Goal: Communication & Community: Share content

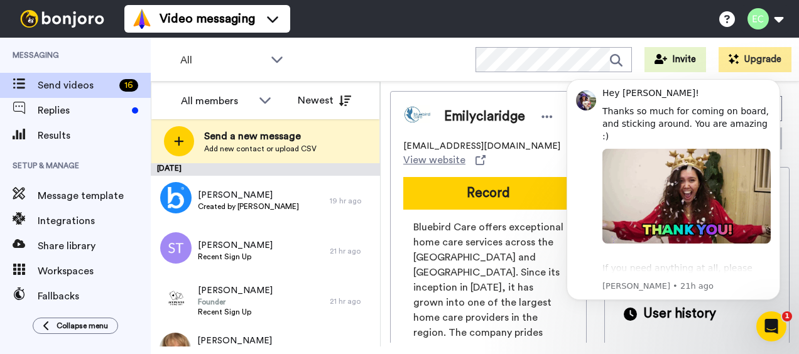
click at [477, 197] on button "Record" at bounding box center [488, 193] width 170 height 33
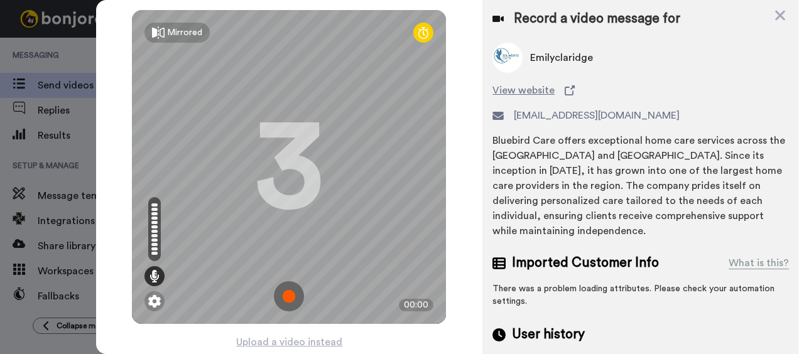
click at [285, 292] on img at bounding box center [289, 296] width 30 height 30
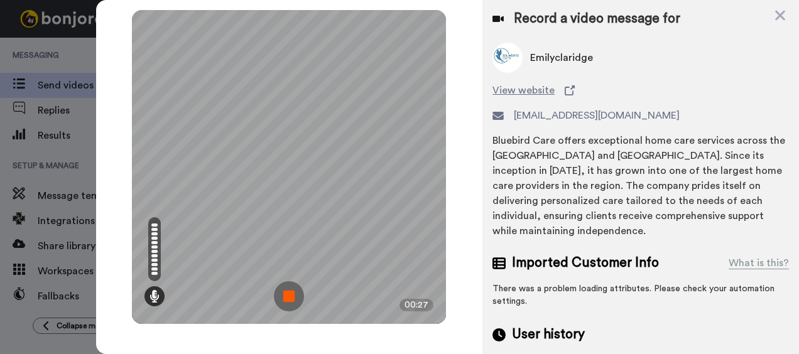
click at [296, 297] on img at bounding box center [289, 296] width 30 height 30
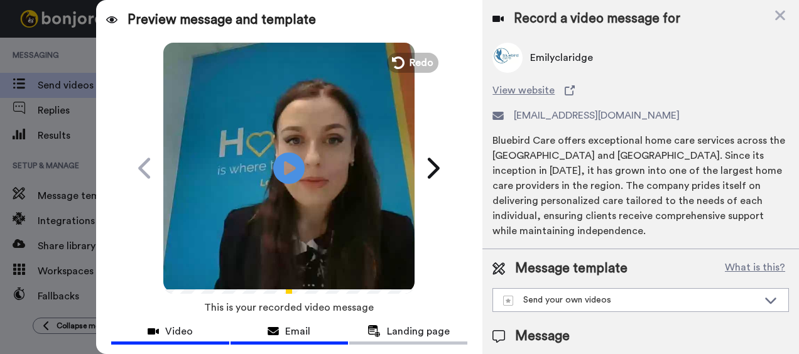
click at [298, 329] on span "Email" at bounding box center [297, 331] width 25 height 15
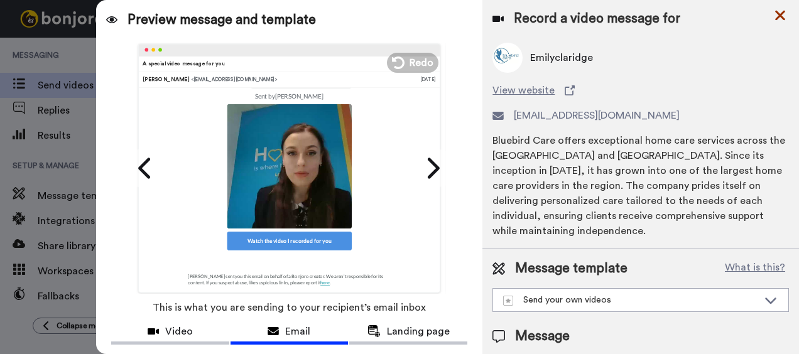
click at [783, 15] on icon at bounding box center [780, 16] width 13 height 16
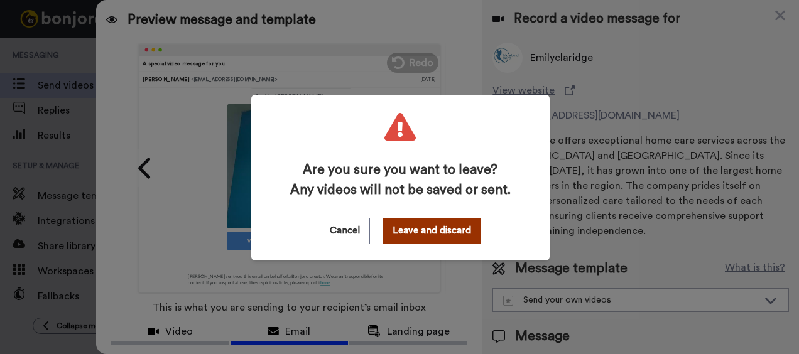
click at [448, 239] on button "Leave and discard" at bounding box center [432, 231] width 99 height 26
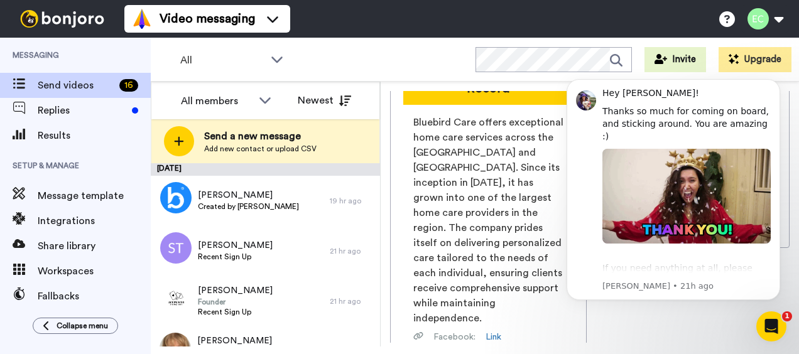
scroll to position [126, 0]
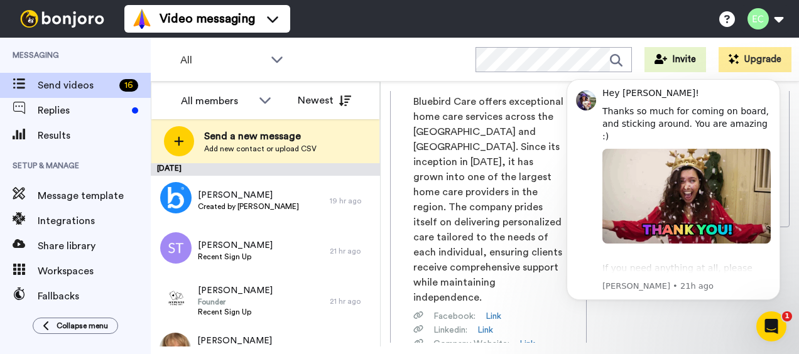
click at [682, 322] on body "Hey [PERSON_NAME]! Thanks so much for coming on board, and sticking around. You…" at bounding box center [673, 205] width 241 height 275
click at [778, 80] on icon "Dismiss notification" at bounding box center [776, 82] width 7 height 7
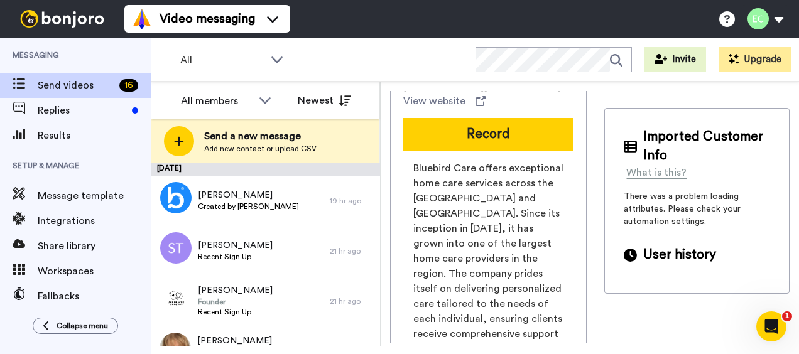
scroll to position [0, 0]
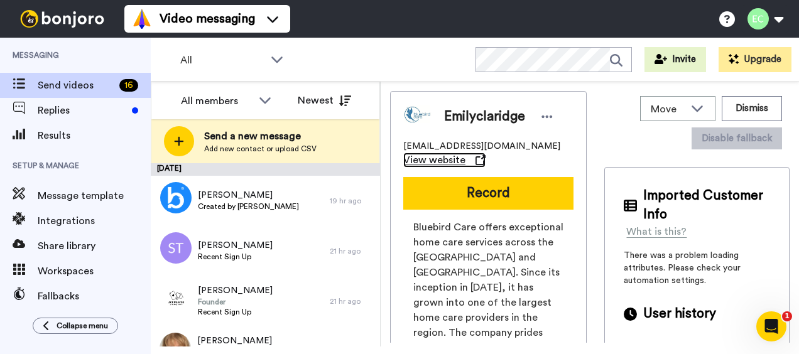
click at [480, 156] on icon at bounding box center [481, 160] width 10 height 10
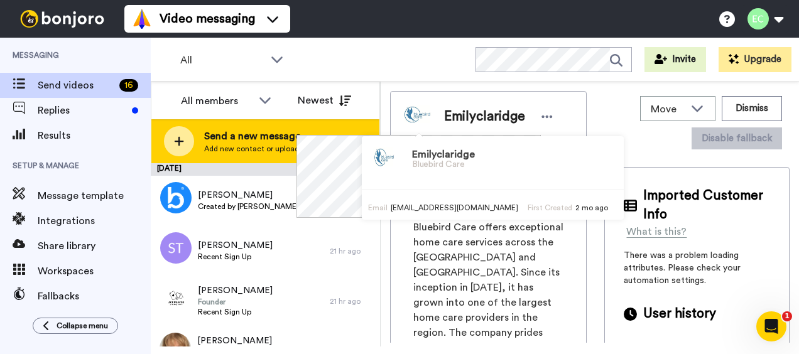
click at [262, 128] on div "Send a new message Add new contact or upload CSV" at bounding box center [265, 141] width 228 height 44
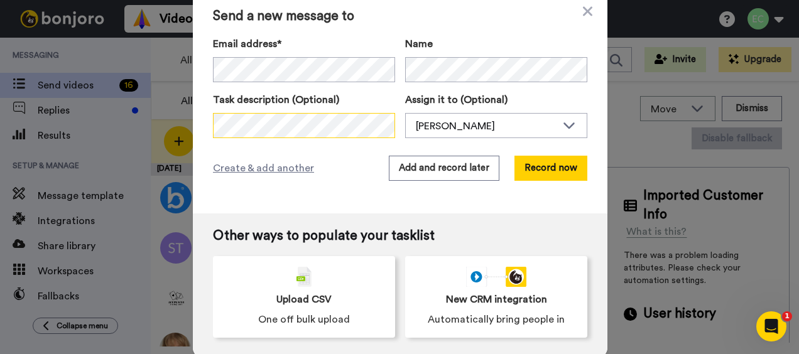
scroll to position [15, 0]
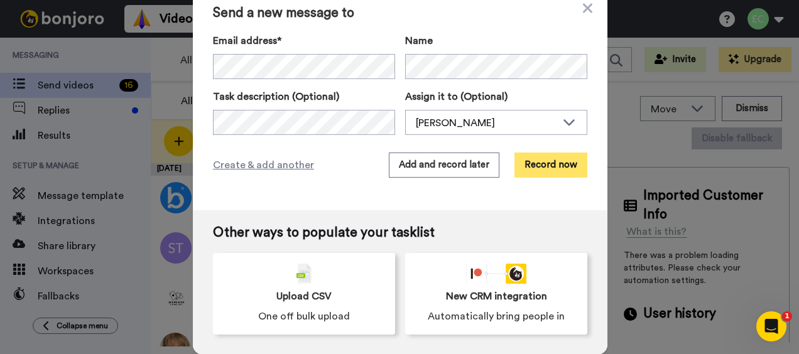
click at [558, 167] on button "Record now" at bounding box center [551, 165] width 73 height 25
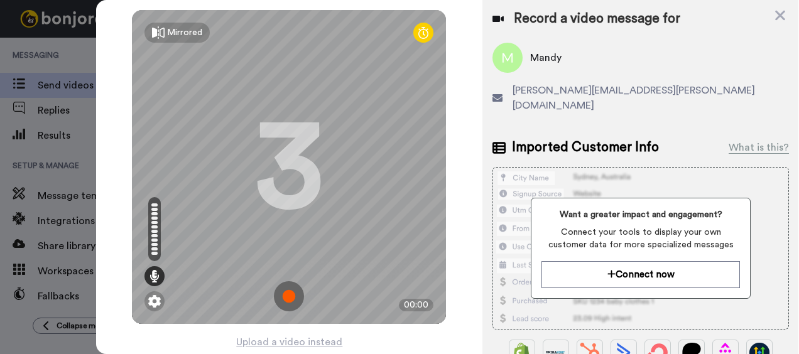
click at [283, 294] on img at bounding box center [289, 296] width 30 height 30
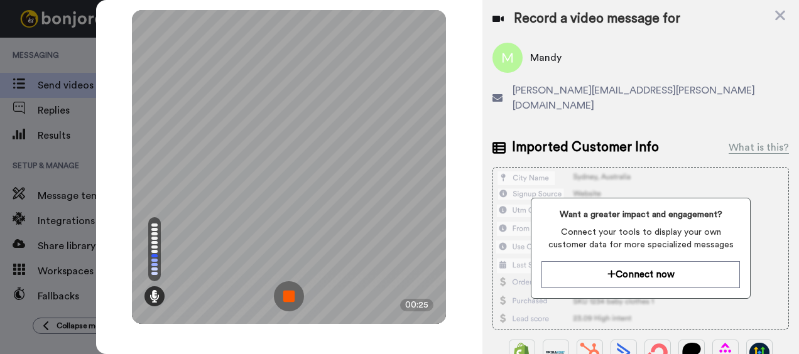
click at [291, 294] on img at bounding box center [289, 296] width 30 height 30
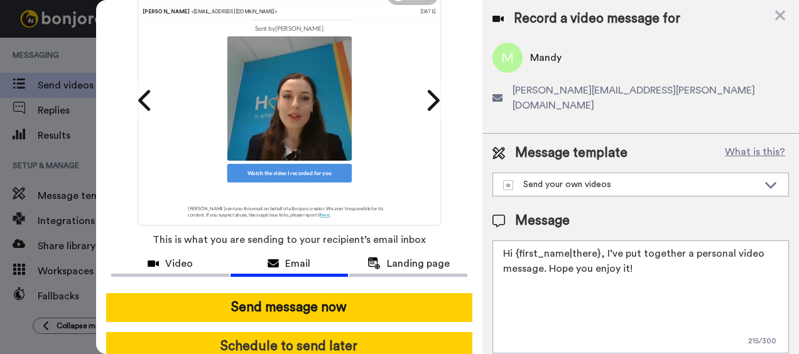
scroll to position [119, 0]
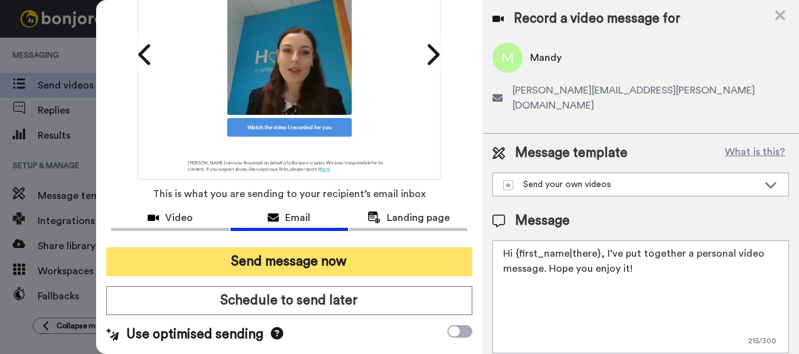
click at [303, 256] on button "Send message now" at bounding box center [289, 262] width 367 height 29
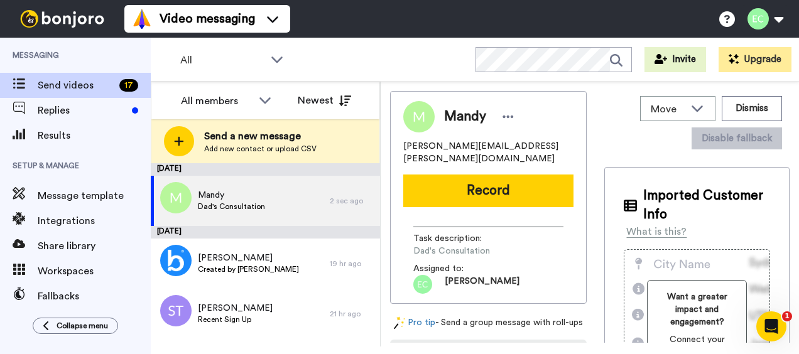
scroll to position [0, 0]
